Goal: Information Seeking & Learning: Learn about a topic

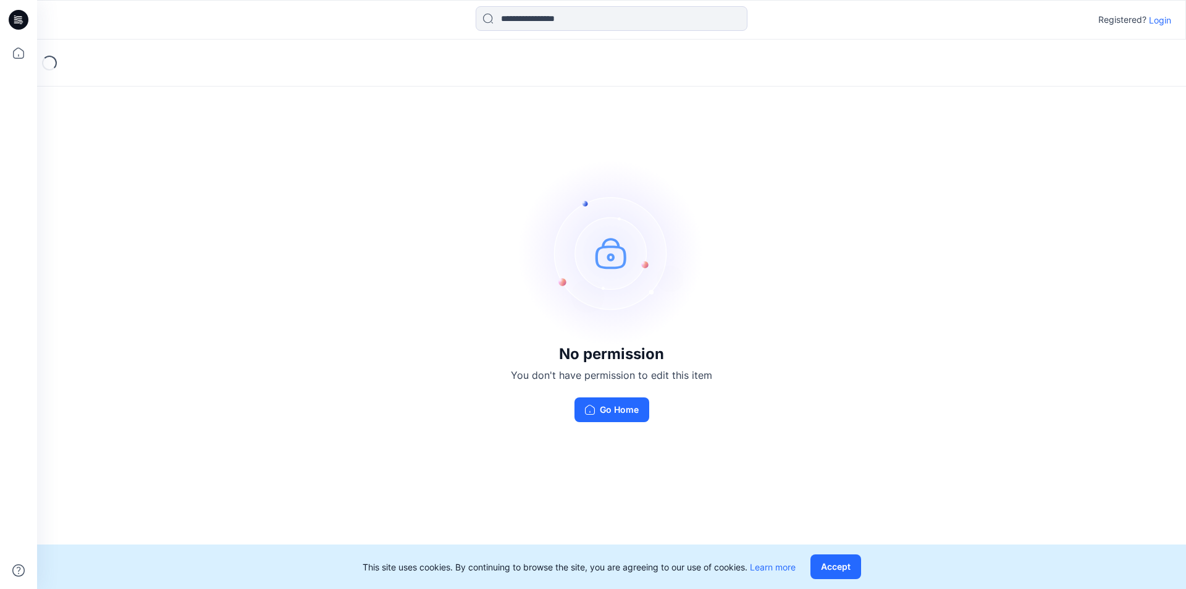
click at [805, 20] on p "Login" at bounding box center [1160, 20] width 22 height 13
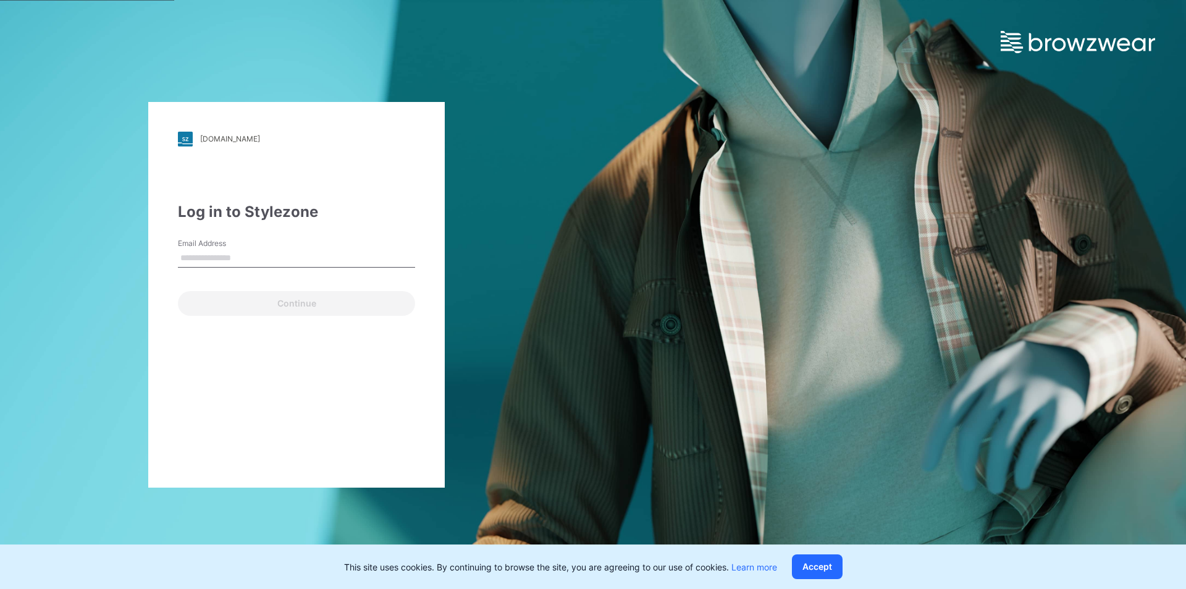
type input "**********"
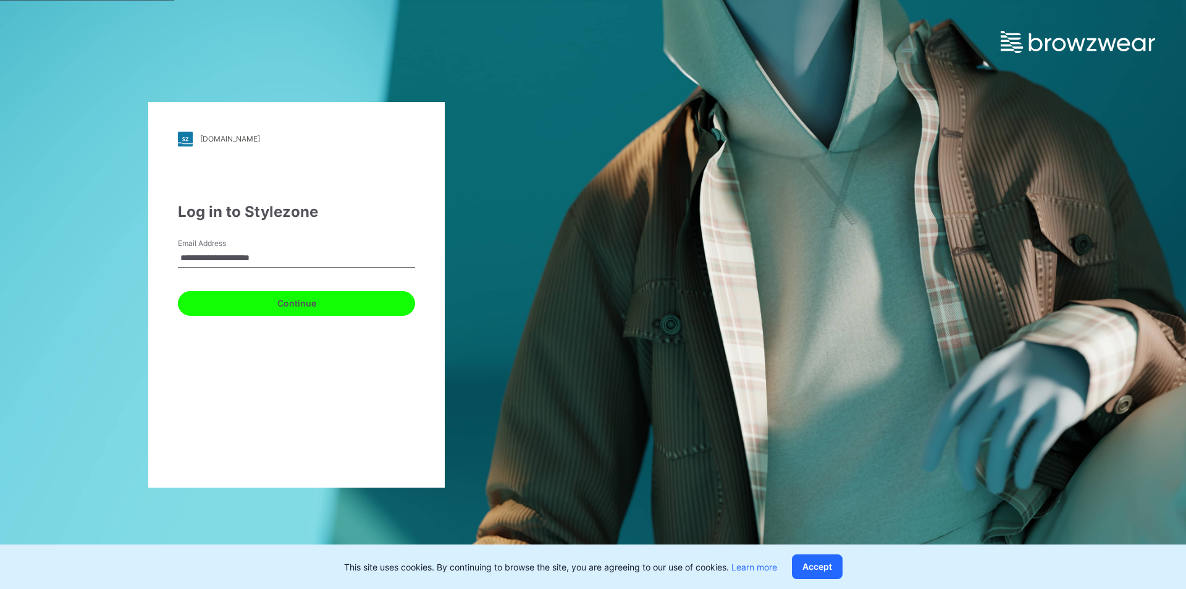
click at [303, 304] on button "Continue" at bounding box center [296, 303] width 237 height 25
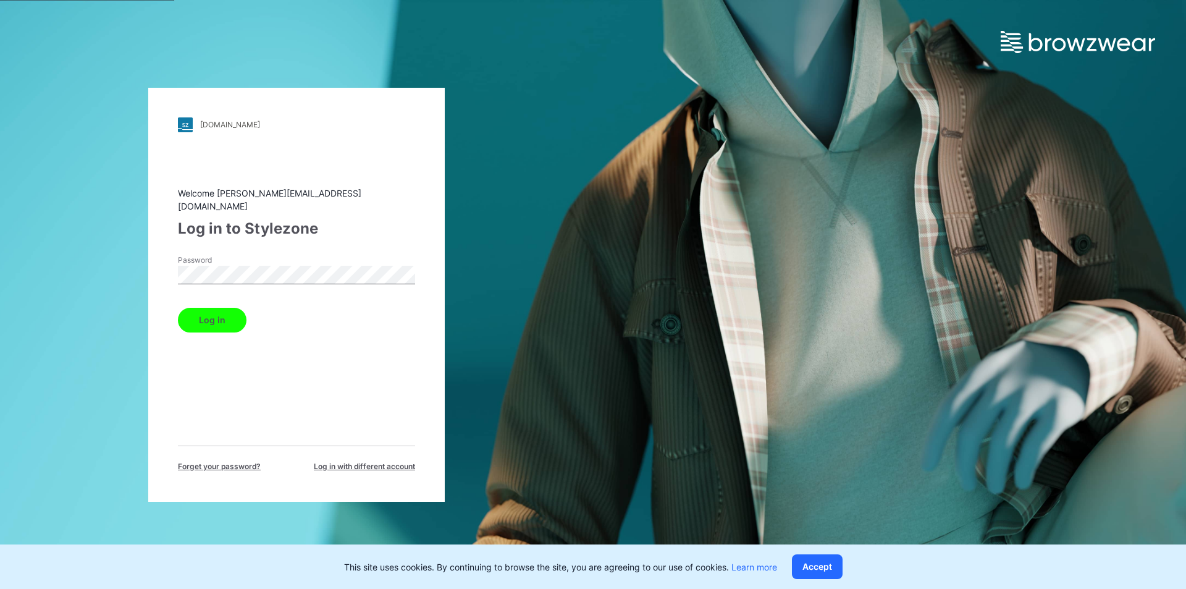
click at [218, 316] on button "Log in" at bounding box center [212, 320] width 69 height 25
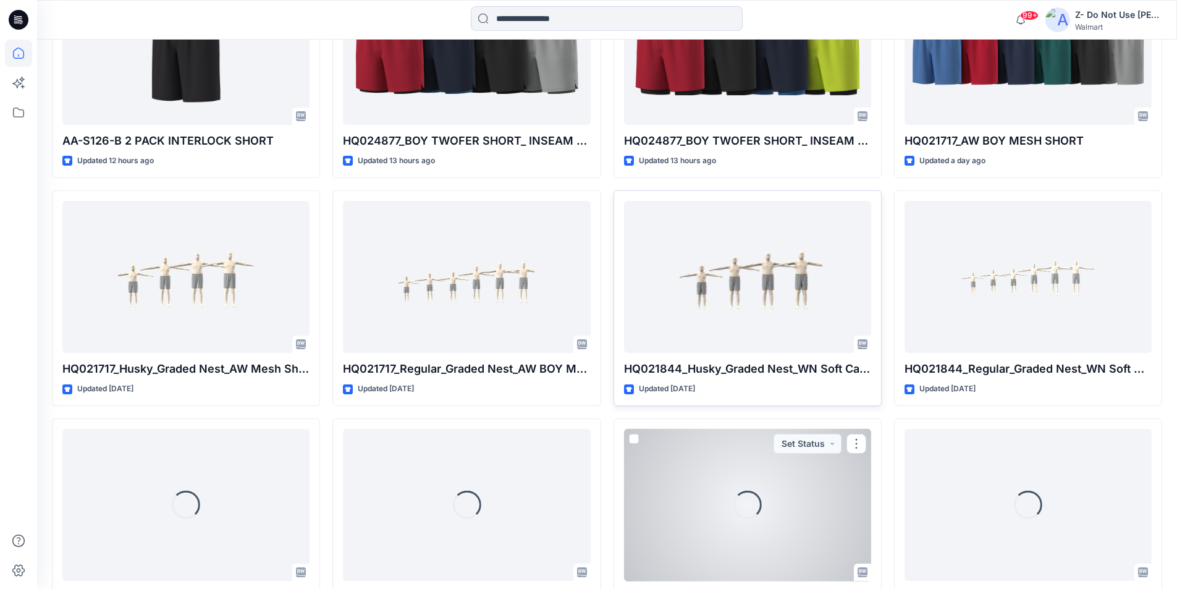
scroll to position [1064, 0]
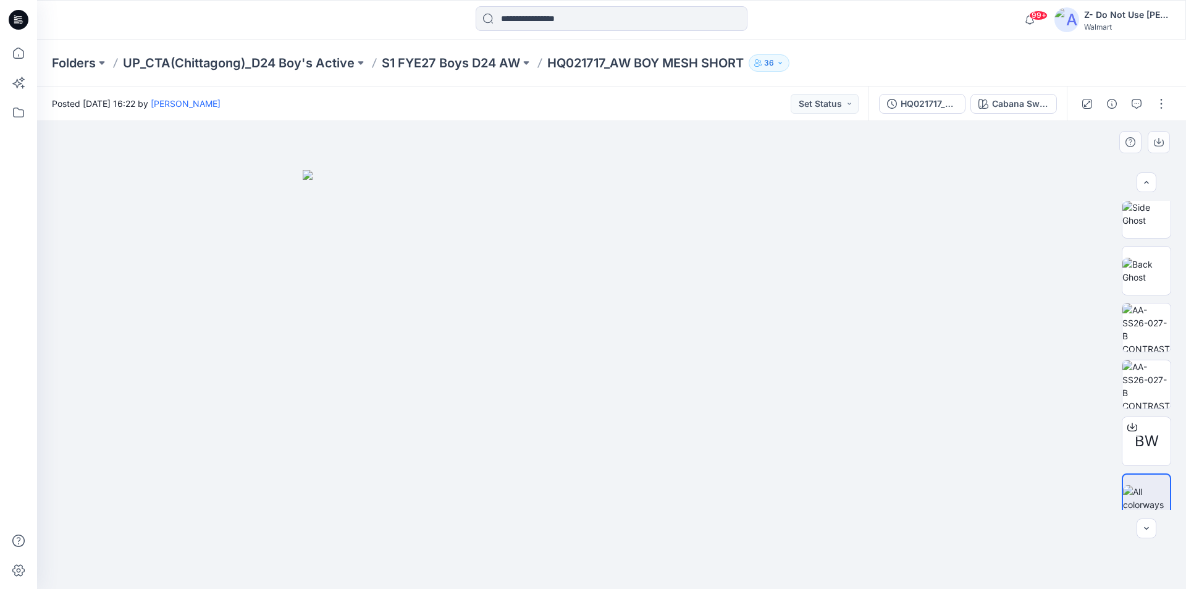
scroll to position [195, 0]
